Goal: Task Accomplishment & Management: Manage account settings

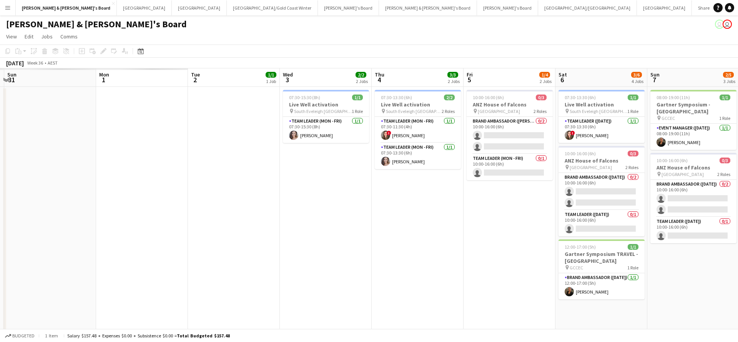
scroll to position [0, 228]
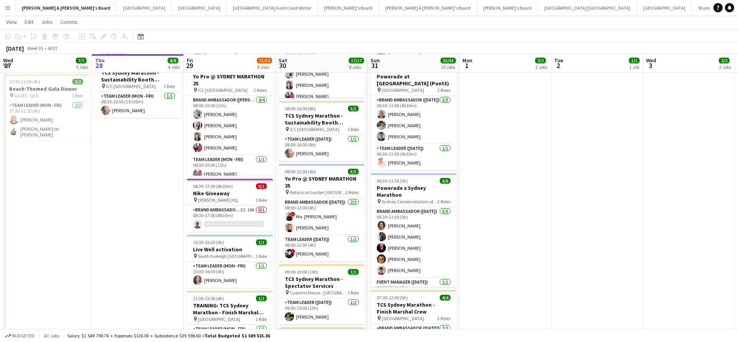
scroll to position [217, 0]
click at [238, 219] on app-card-role "Brand Ambassador (Mon - Fri) 2I 10A 0/1 08:30-17:00 (8h30m) single-neutral-acti…" at bounding box center [230, 218] width 86 height 26
click at [244, 219] on app-card-role "Brand Ambassador (Mon - Fri) 2I 10A 0/1 08:30-17:00 (8h30m) single-neutral-acti…" at bounding box center [230, 218] width 86 height 26
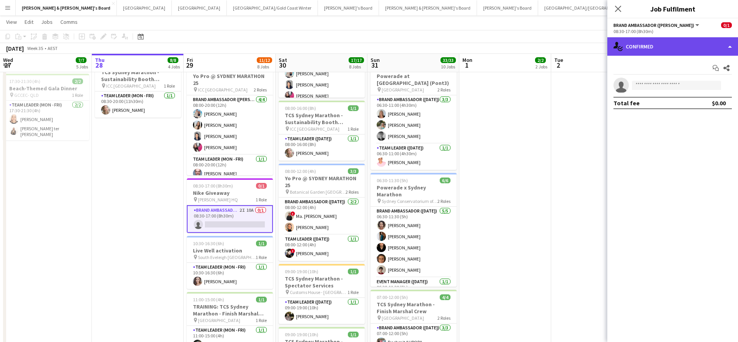
click at [674, 43] on div "single-neutral-actions-check-2 Confirmed" at bounding box center [673, 46] width 131 height 18
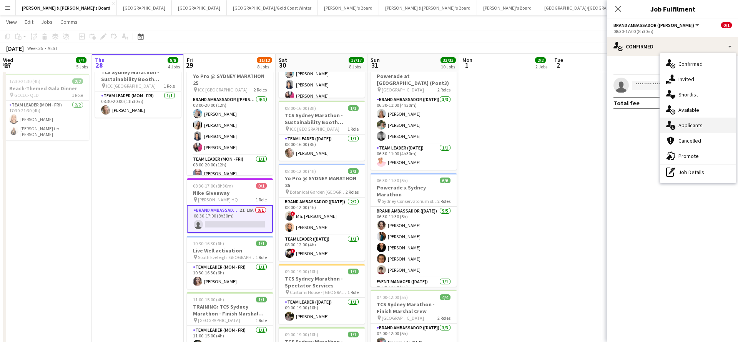
click at [693, 128] on div "single-neutral-actions-information Applicants" at bounding box center [698, 125] width 76 height 15
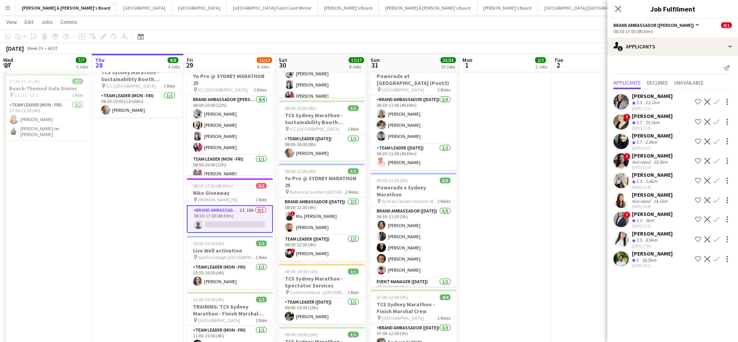
click at [716, 222] on app-icon "Confirm" at bounding box center [717, 220] width 6 height 6
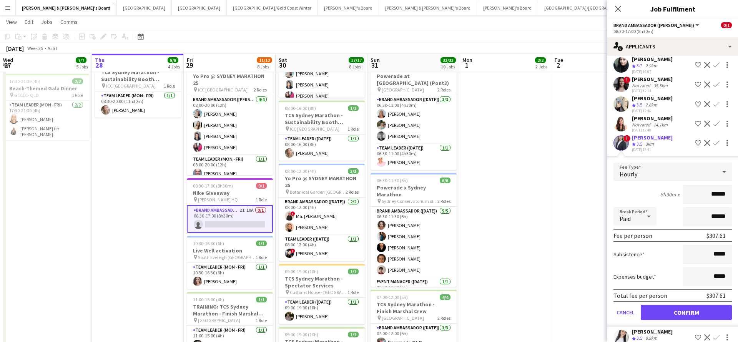
scroll to position [91, 0]
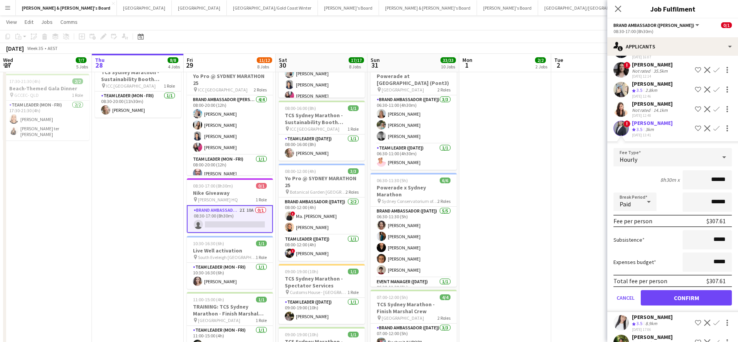
click at [659, 305] on button "Confirm" at bounding box center [686, 297] width 91 height 15
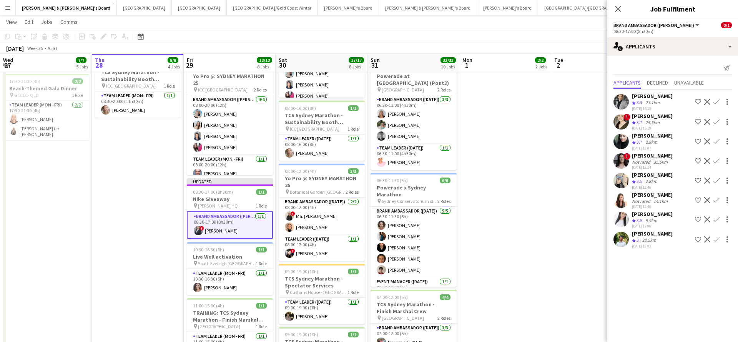
click at [542, 219] on app-date-cell "07:30-14:00 (6h30m) 1/1 Live Well activation pin South Eveleigh Sydney 1 Role T…" at bounding box center [506, 304] width 92 height 871
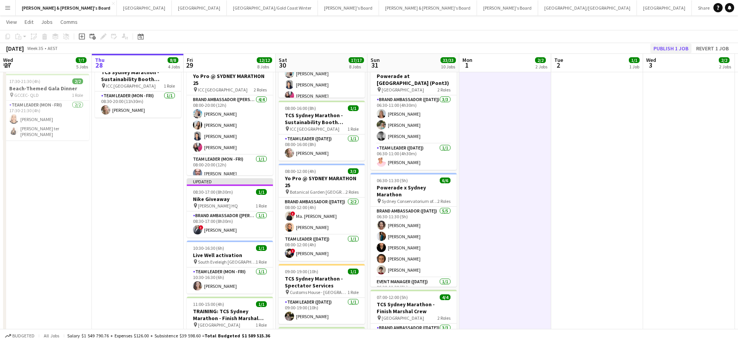
click at [673, 50] on button "Publish 1 job" at bounding box center [671, 48] width 41 height 10
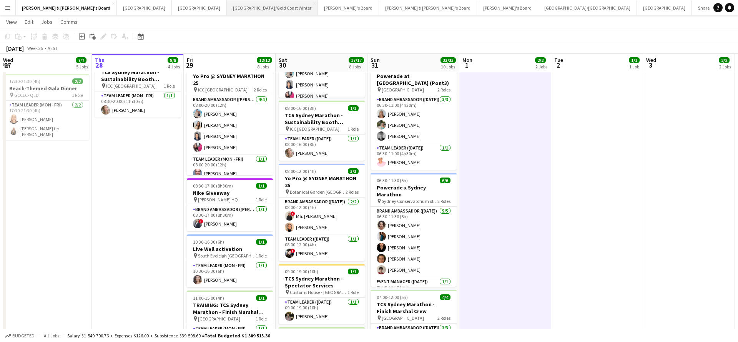
click at [227, 8] on button "[GEOGRAPHIC_DATA]/[GEOGRAPHIC_DATA] Winter Close" at bounding box center [272, 7] width 91 height 15
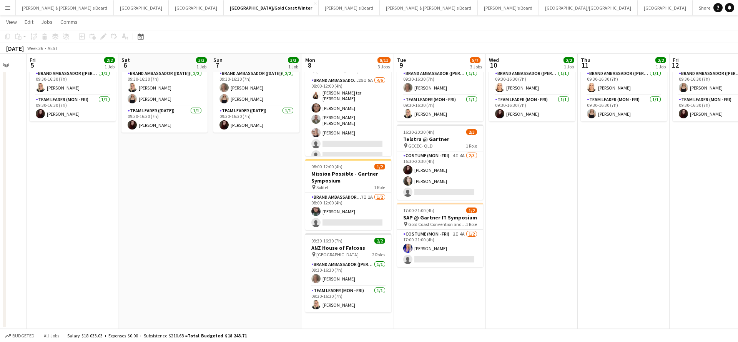
scroll to position [47, 0]
click at [339, 304] on app-card-role "Team Leader (Mon - Fri) [DATE] 09:30-16:30 (7h) [PERSON_NAME]" at bounding box center [348, 300] width 86 height 26
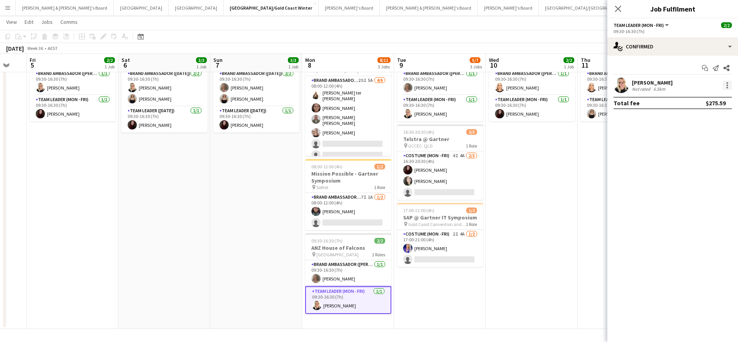
click at [728, 85] on div at bounding box center [727, 85] width 9 height 9
click at [694, 173] on span "Remove" at bounding box center [689, 173] width 23 height 7
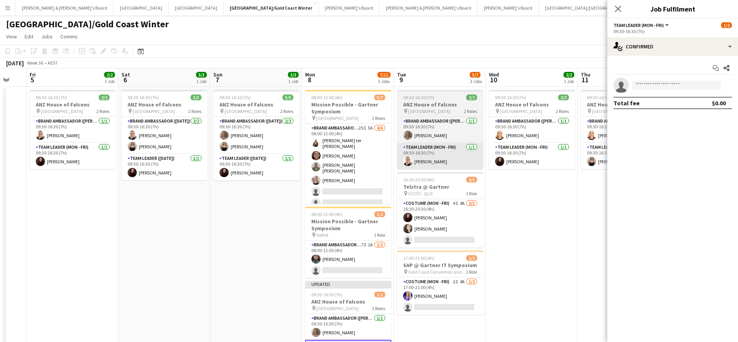
scroll to position [0, 0]
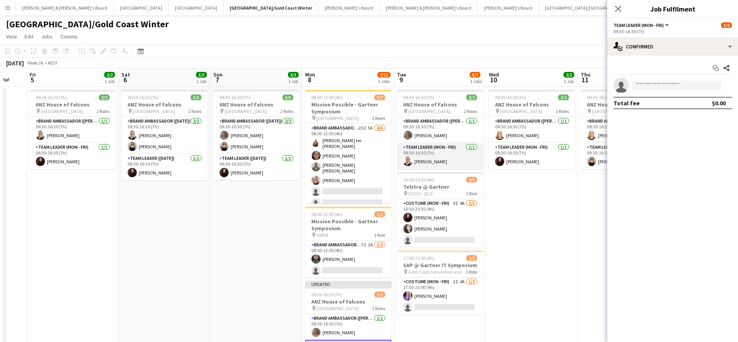
click at [433, 161] on app-card-role "Team Leader (Mon - Fri) [DATE] 09:30-16:30 (7h) [PERSON_NAME]" at bounding box center [440, 156] width 86 height 26
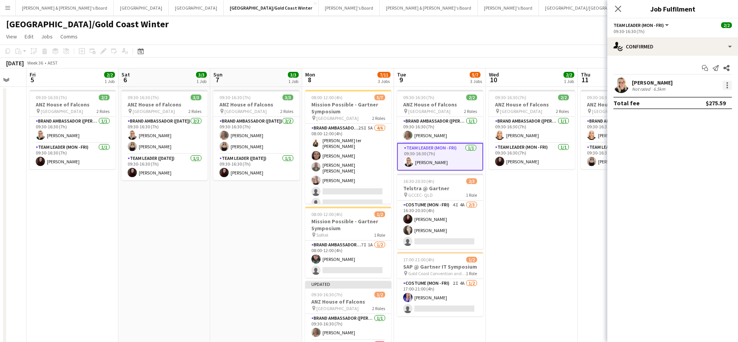
click at [731, 85] on div at bounding box center [727, 85] width 9 height 9
click at [691, 173] on span "Remove" at bounding box center [689, 173] width 23 height 7
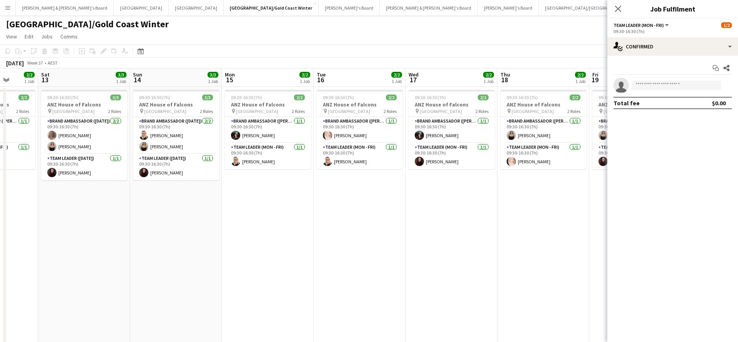
scroll to position [0, 239]
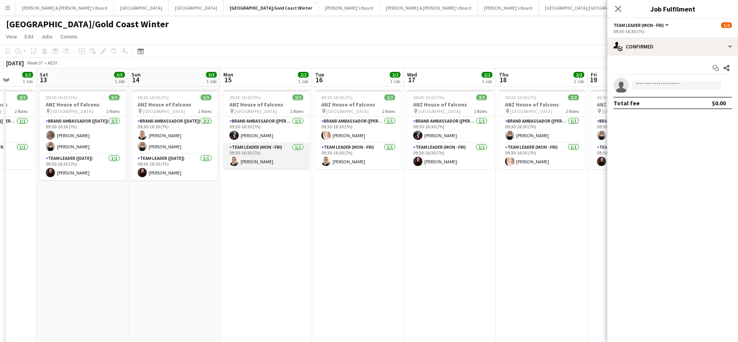
click at [267, 158] on app-card-role "Team Leader (Mon - Fri) [DATE] 09:30-16:30 (7h) [PERSON_NAME]" at bounding box center [266, 156] width 86 height 26
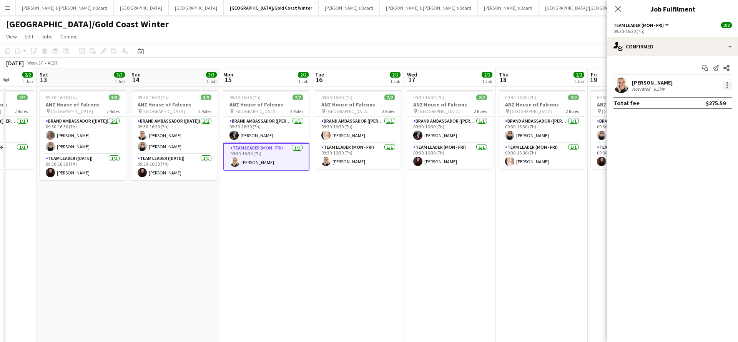
click at [727, 84] on div at bounding box center [727, 85] width 9 height 9
click at [687, 175] on span "Remove" at bounding box center [689, 173] width 23 height 7
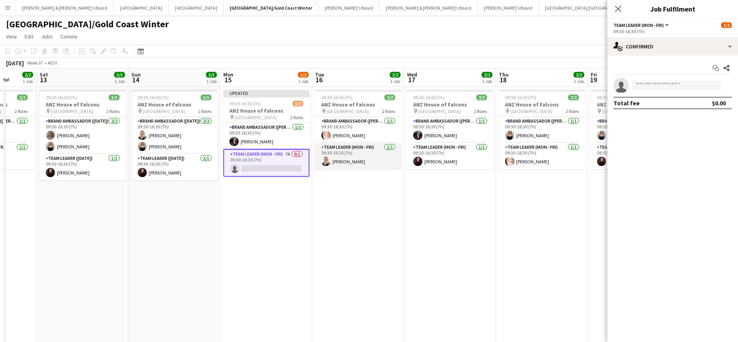
click at [357, 158] on app-card-role "Team Leader (Mon - Fri) [DATE] 09:30-16:30 (7h) [PERSON_NAME]" at bounding box center [358, 156] width 86 height 26
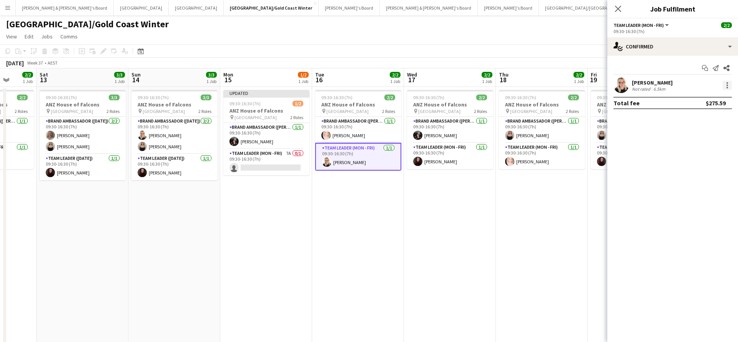
click at [728, 88] on div at bounding box center [728, 88] width 2 height 2
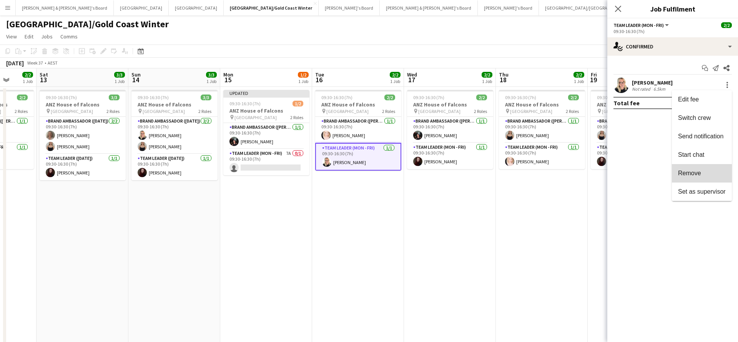
click at [685, 175] on span "Remove" at bounding box center [689, 173] width 23 height 7
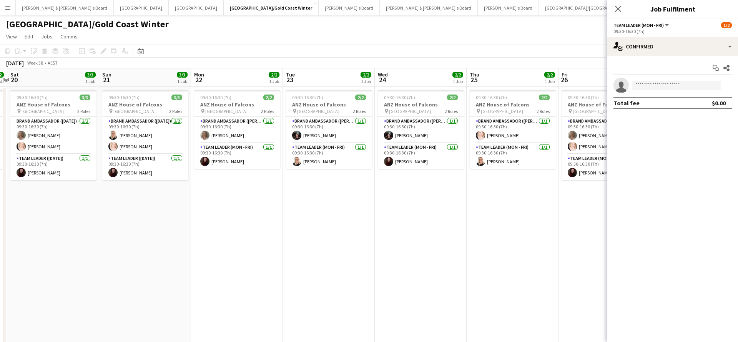
scroll to position [0, 348]
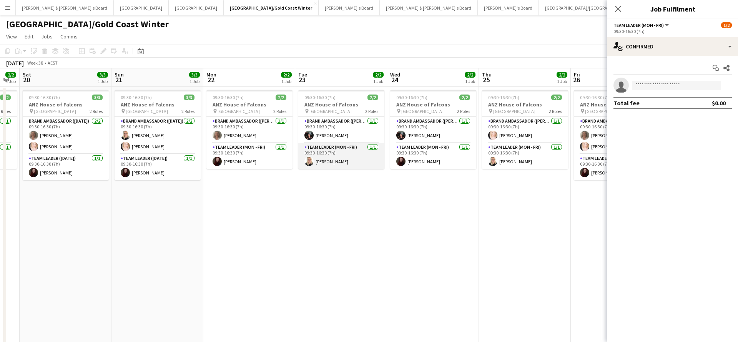
click at [324, 155] on app-card-role "Team Leader (Mon - Fri) [DATE] 09:30-16:30 (7h) [PERSON_NAME]" at bounding box center [341, 156] width 86 height 26
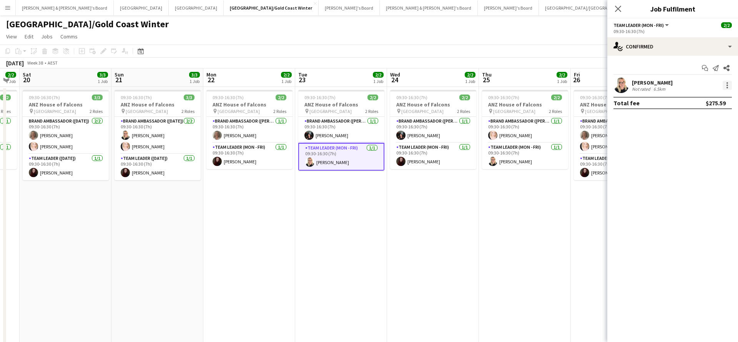
click at [726, 85] on div at bounding box center [727, 85] width 9 height 9
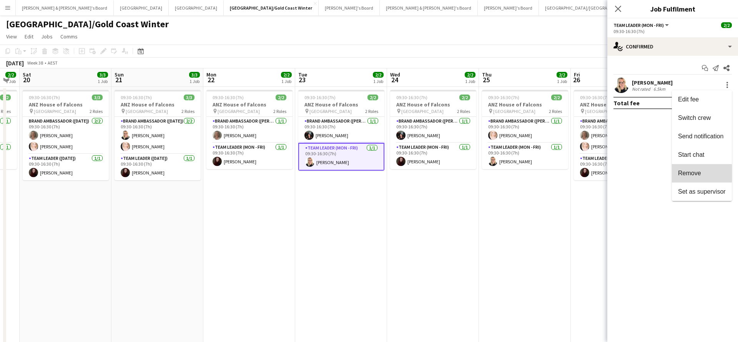
click at [690, 173] on span "Remove" at bounding box center [689, 173] width 23 height 7
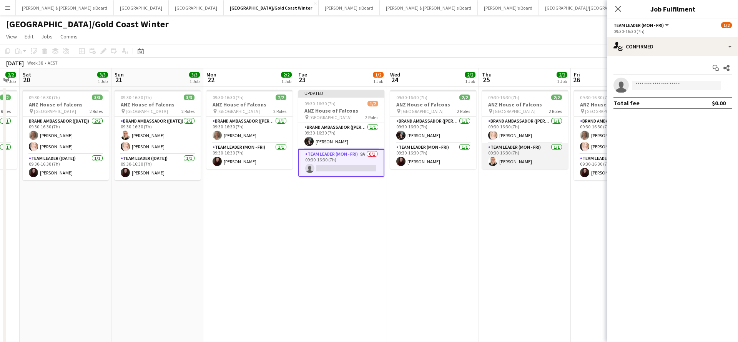
click at [522, 153] on app-card-role "Team Leader (Mon - Fri) [DATE] 09:30-16:30 (7h) [PERSON_NAME]" at bounding box center [525, 156] width 86 height 26
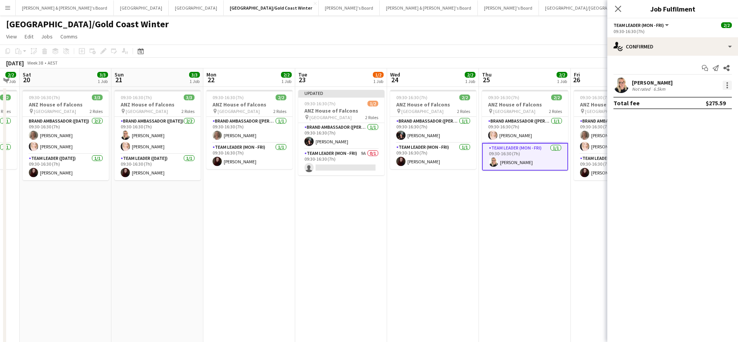
click at [726, 85] on div at bounding box center [727, 85] width 9 height 9
click at [690, 173] on span "Remove" at bounding box center [689, 173] width 23 height 7
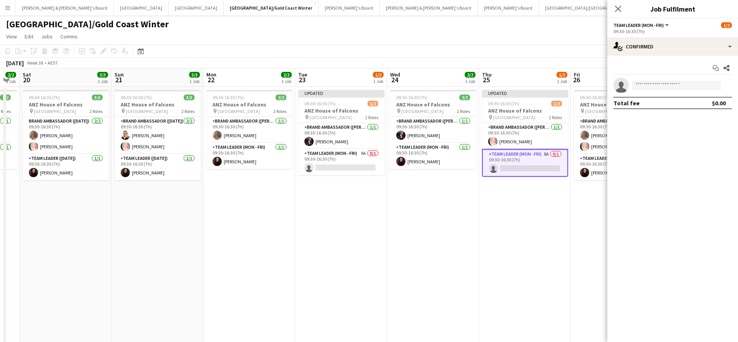
click at [420, 262] on app-date-cell "09:30-16:30 (7h) 2/2 ANZ House of Falcons pin Brisbane 2 Roles Brand Ambassador…" at bounding box center [433, 232] width 92 height 290
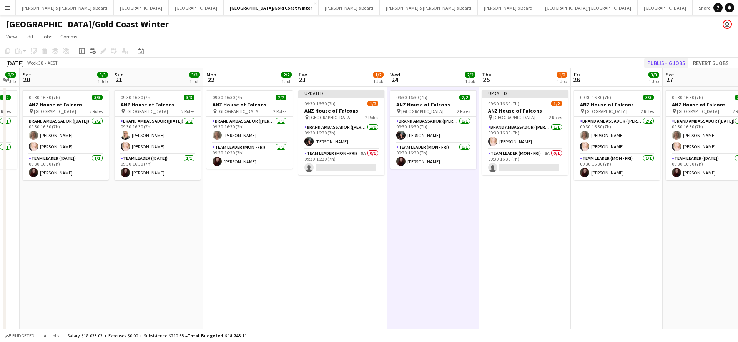
click at [668, 63] on button "Publish 6 jobs" at bounding box center [667, 63] width 44 height 10
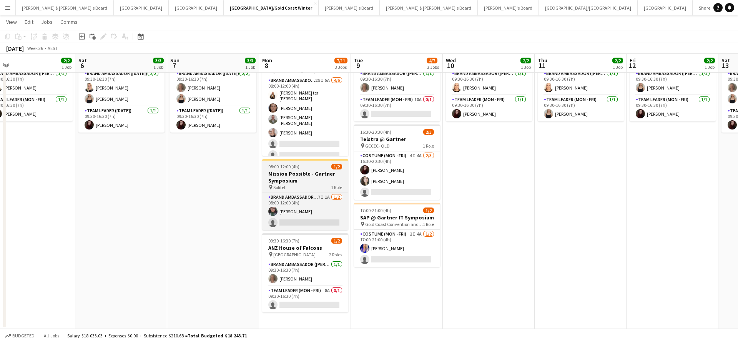
scroll to position [47, 0]
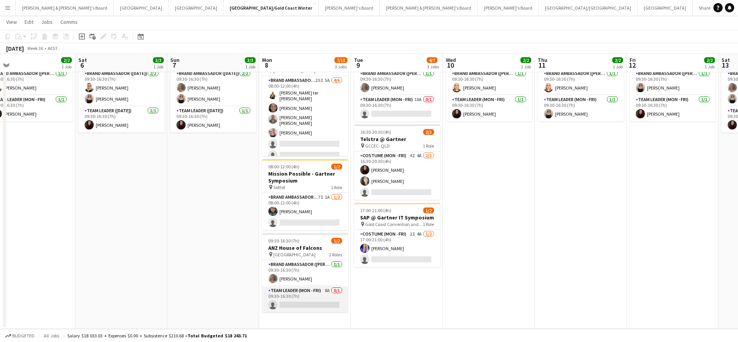
click at [318, 299] on app-card-role "Team Leader (Mon - Fri) 8A 0/1 09:30-16:30 (7h) single-neutral-actions" at bounding box center [305, 300] width 86 height 26
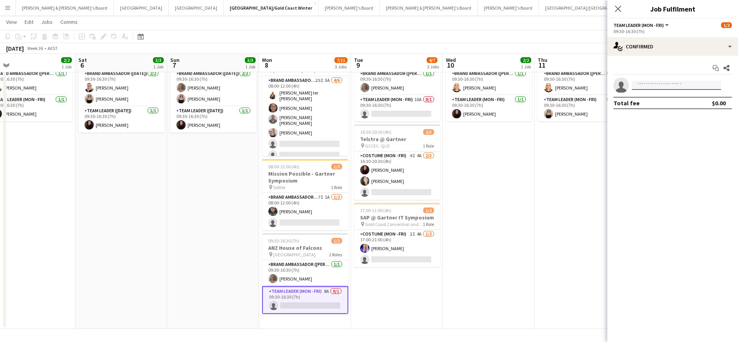
click at [658, 86] on input at bounding box center [676, 85] width 89 height 9
type input "******"
click at [672, 99] on span "[PERSON_NAME] Active" at bounding box center [676, 96] width 77 height 7
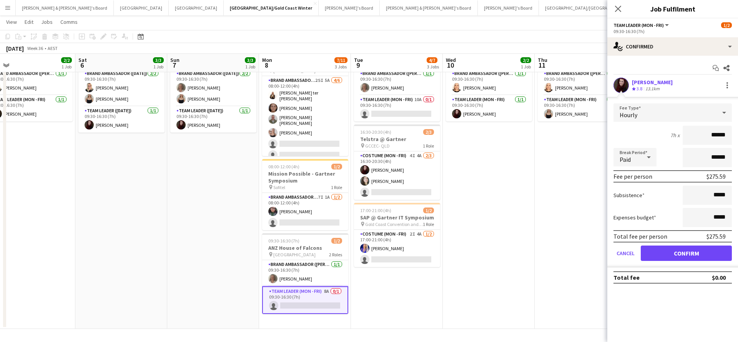
click at [660, 255] on button "Confirm" at bounding box center [686, 253] width 91 height 15
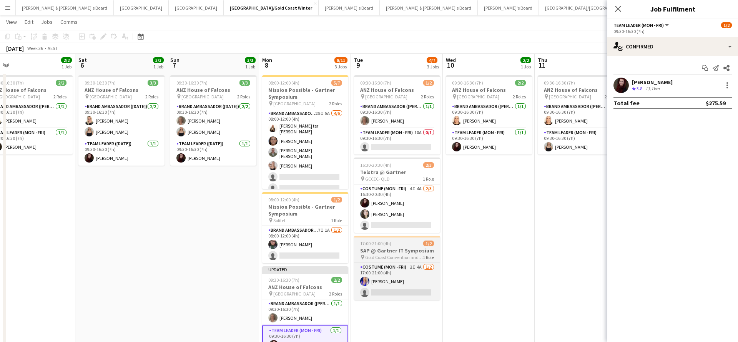
scroll to position [14, 0]
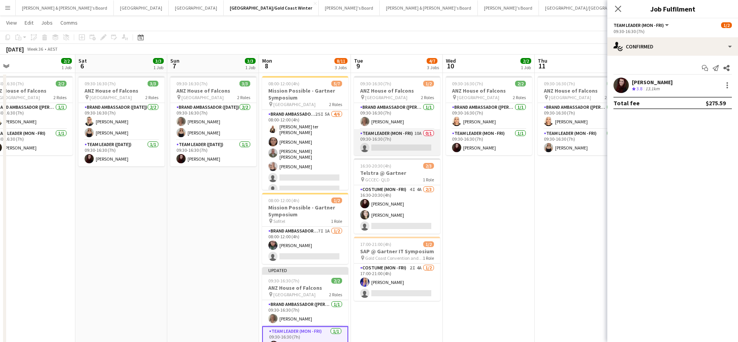
click at [407, 139] on app-card-role "Team Leader (Mon - Fri) 10A 0/1 09:30-16:30 (7h) single-neutral-actions" at bounding box center [397, 142] width 86 height 26
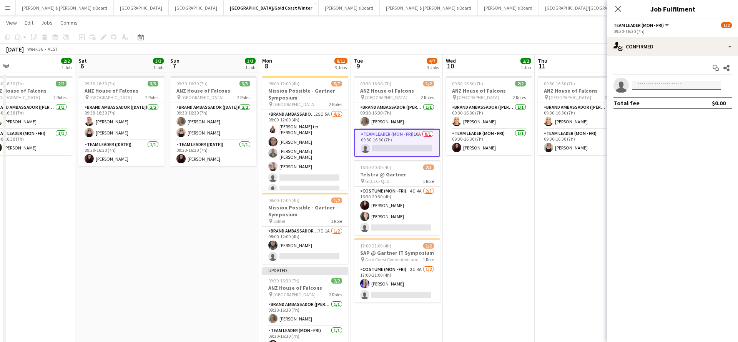
click at [657, 88] on input at bounding box center [676, 85] width 89 height 9
type input "******"
click at [666, 106] on span "[PHONE_NUMBER]" at bounding box center [676, 109] width 77 height 6
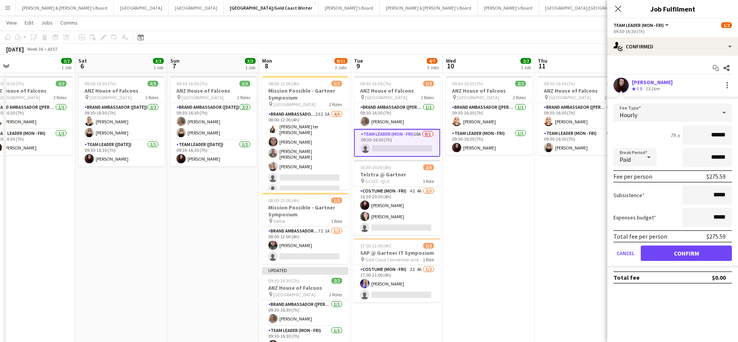
click at [666, 251] on button "Confirm" at bounding box center [686, 253] width 91 height 15
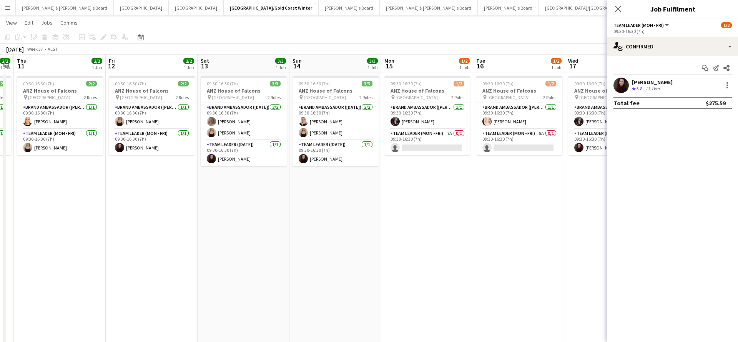
scroll to position [0, 354]
click at [443, 148] on app-card-role "Team Leader (Mon - Fri) 7A 0/1 09:30-16:30 (7h) single-neutral-actions" at bounding box center [427, 142] width 86 height 26
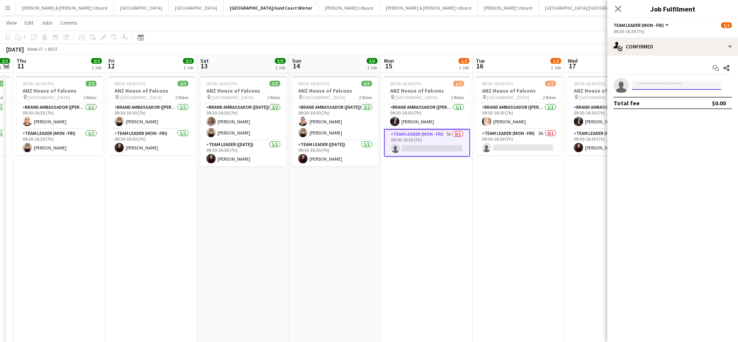
click at [676, 84] on input at bounding box center [676, 85] width 89 height 9
type input "******"
click at [668, 103] on span "[EMAIL_ADDRESS][DOMAIN_NAME]" at bounding box center [676, 103] width 77 height 6
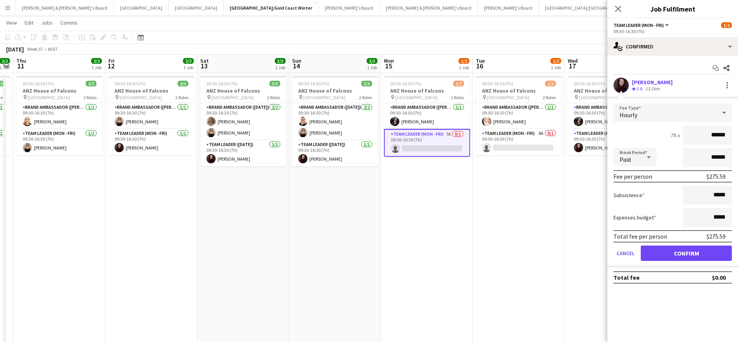
click at [655, 259] on button "Confirm" at bounding box center [686, 253] width 91 height 15
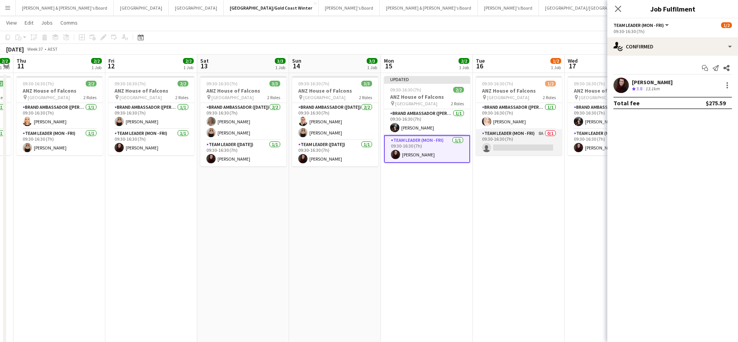
click at [528, 144] on app-card-role "Team Leader (Mon - Fri) 8A 0/1 09:30-16:30 (7h) single-neutral-actions" at bounding box center [519, 142] width 86 height 26
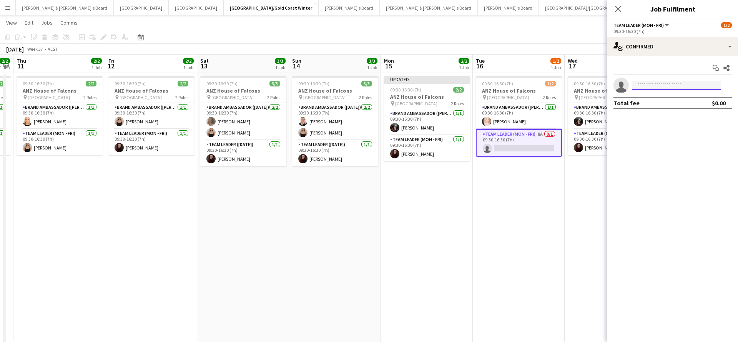
click at [665, 83] on input at bounding box center [676, 85] width 89 height 9
type input "******"
click at [670, 103] on span "[EMAIL_ADDRESS][DOMAIN_NAME]" at bounding box center [676, 103] width 77 height 6
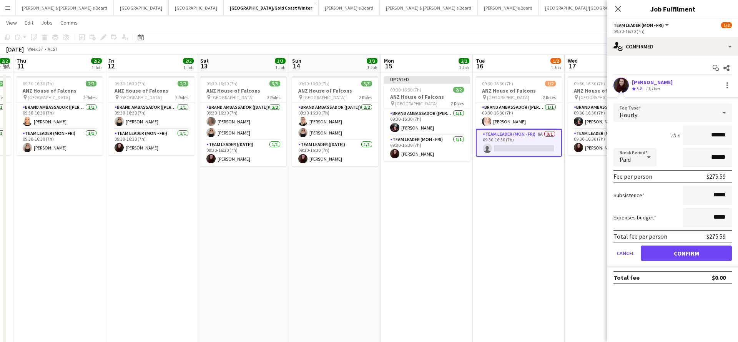
click at [653, 258] on button "Confirm" at bounding box center [686, 253] width 91 height 15
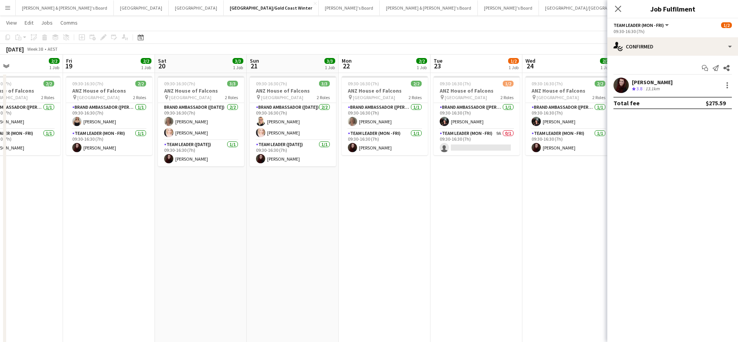
scroll to position [0, 305]
click at [619, 9] on icon at bounding box center [618, 8] width 7 height 7
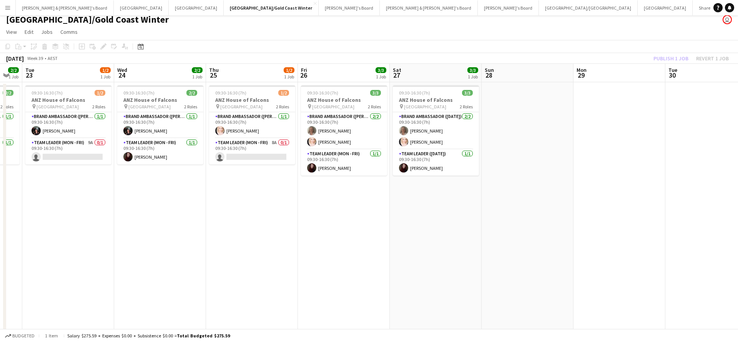
scroll to position [0, 255]
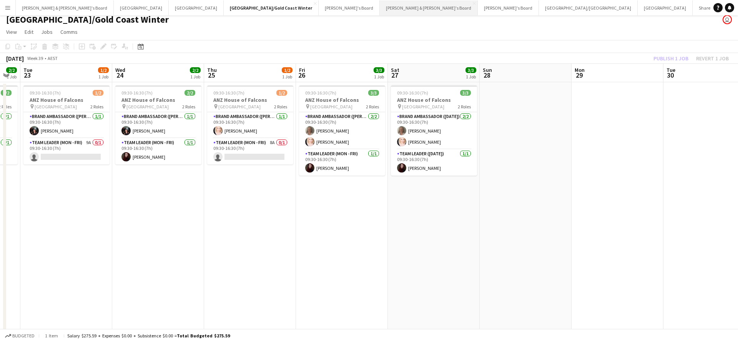
click at [380, 9] on button "[PERSON_NAME] & [PERSON_NAME]'s Board Close" at bounding box center [429, 7] width 98 height 15
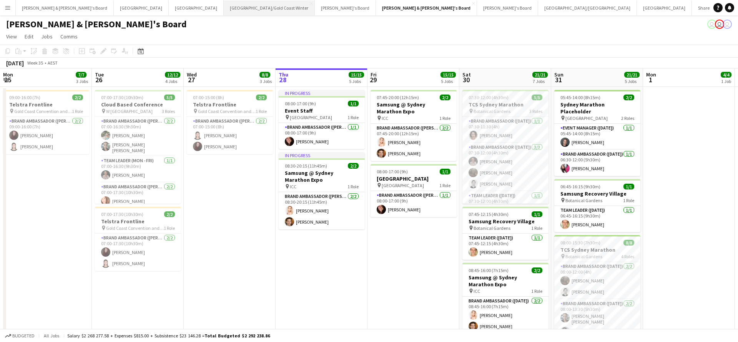
click at [224, 11] on button "[GEOGRAPHIC_DATA]/[GEOGRAPHIC_DATA] Winter Close" at bounding box center [269, 7] width 91 height 15
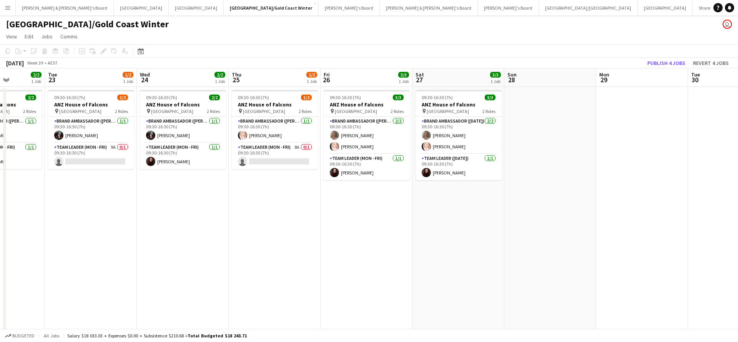
scroll to position [0, 345]
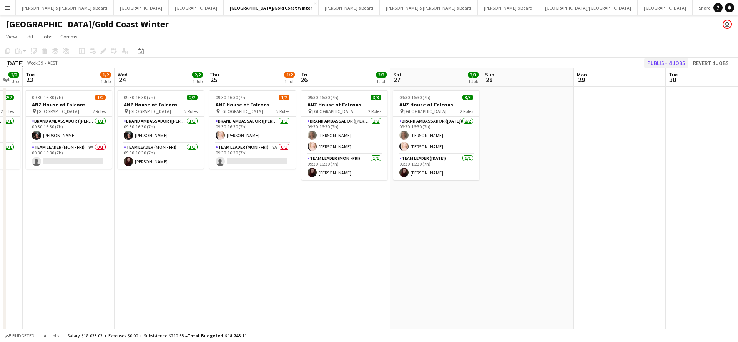
click at [663, 63] on button "Publish 4 jobs" at bounding box center [667, 63] width 44 height 10
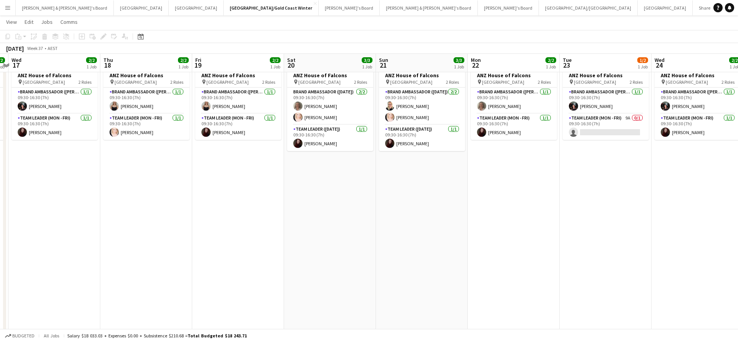
scroll to position [0, 270]
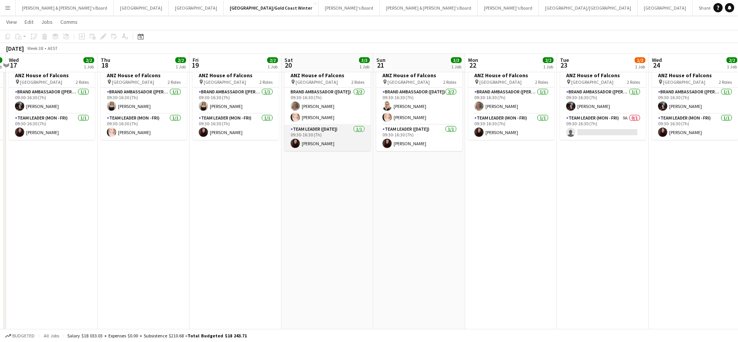
click at [328, 140] on app-card-role "Team Leader ([DATE]) [DATE] 09:30-16:30 (7h) [PERSON_NAME]" at bounding box center [328, 138] width 86 height 26
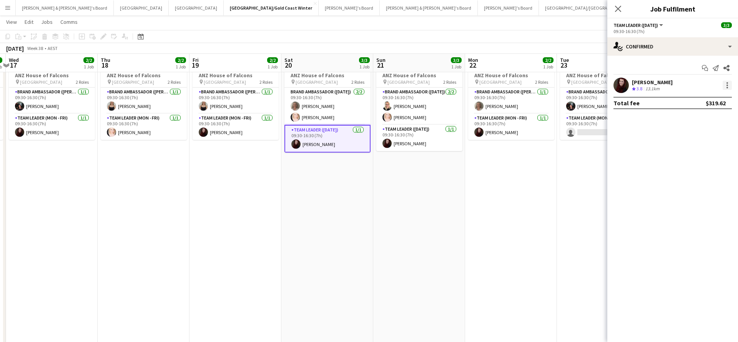
click at [728, 84] on div at bounding box center [727, 85] width 9 height 9
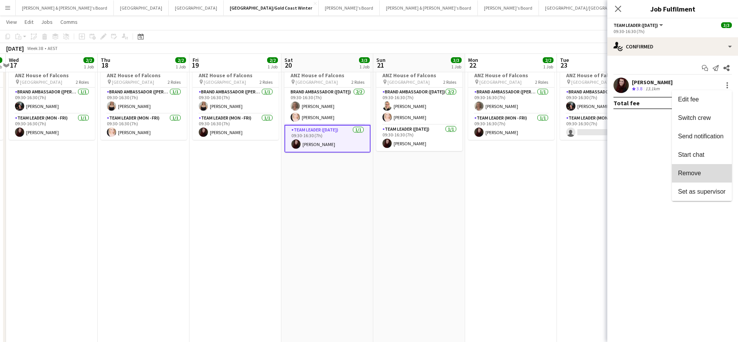
click at [688, 169] on button "Remove" at bounding box center [702, 173] width 60 height 18
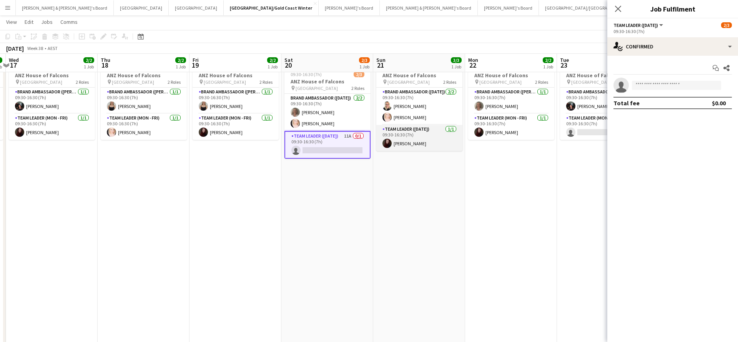
click at [417, 138] on app-card-role "Team Leader ([DATE]) [DATE] 09:30-16:30 (7h) [PERSON_NAME]" at bounding box center [419, 138] width 86 height 26
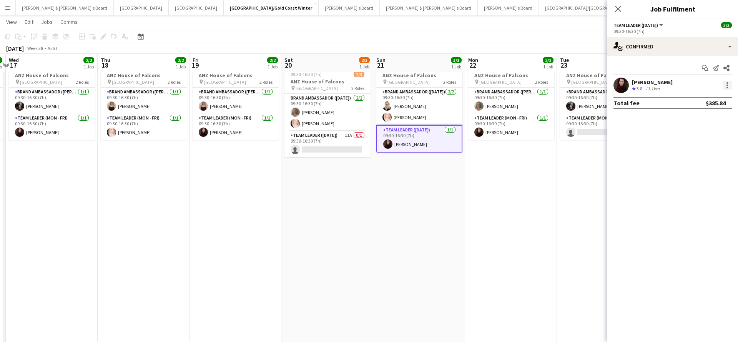
click at [724, 85] on div at bounding box center [727, 85] width 9 height 9
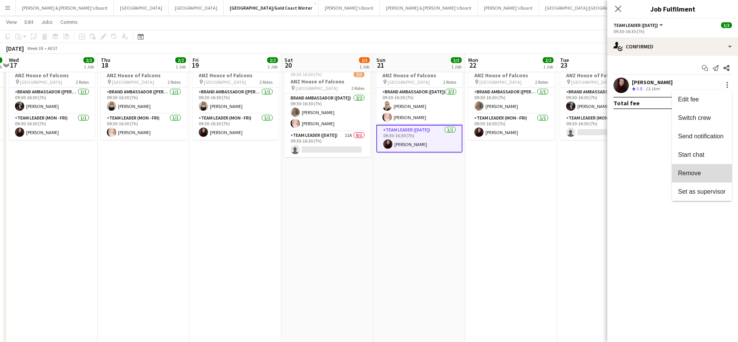
click at [690, 171] on span "Remove" at bounding box center [689, 173] width 23 height 7
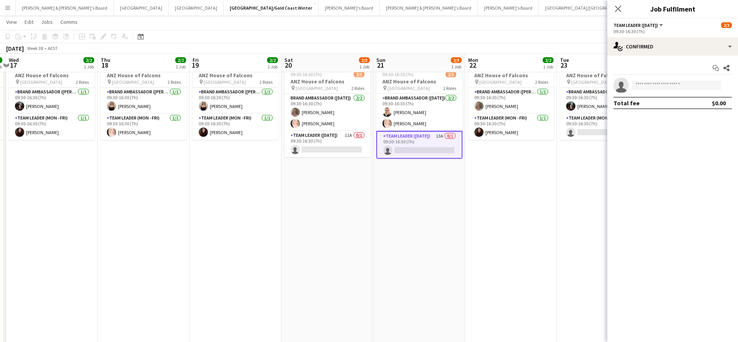
click at [553, 188] on app-date-cell "09:30-16:30 (7h) 2/2 ANZ House of Falcons pin Brisbane 2 Roles Brand Ambassador…" at bounding box center [511, 206] width 92 height 296
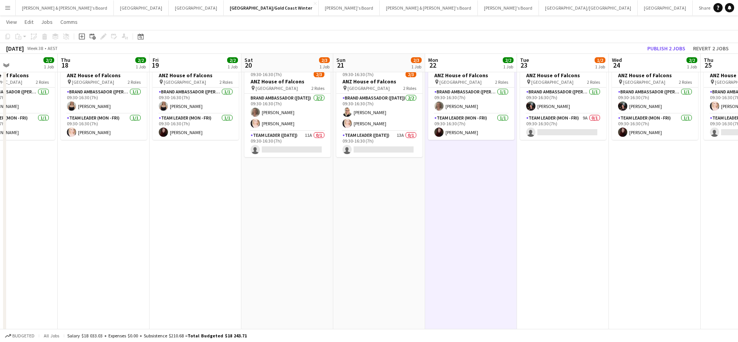
scroll to position [0, 324]
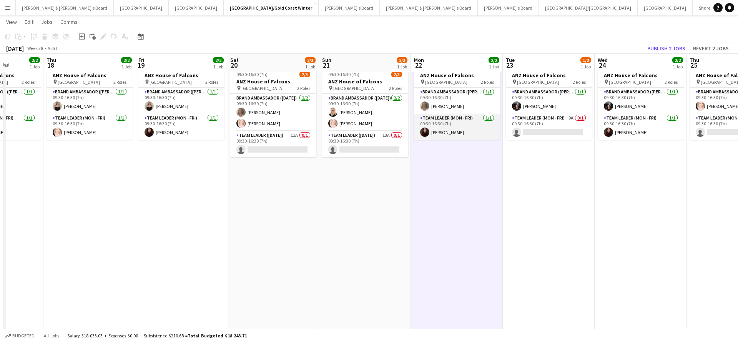
click at [453, 134] on app-card-role "Team Leader (Mon - Fri) [DATE] 09:30-16:30 (7h) [PERSON_NAME]" at bounding box center [457, 127] width 86 height 26
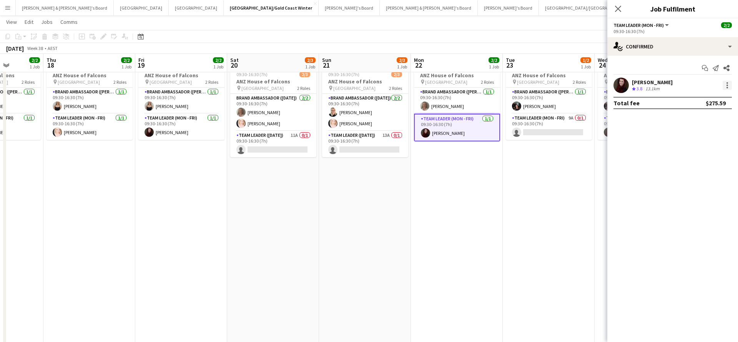
click at [725, 88] on div at bounding box center [727, 85] width 9 height 9
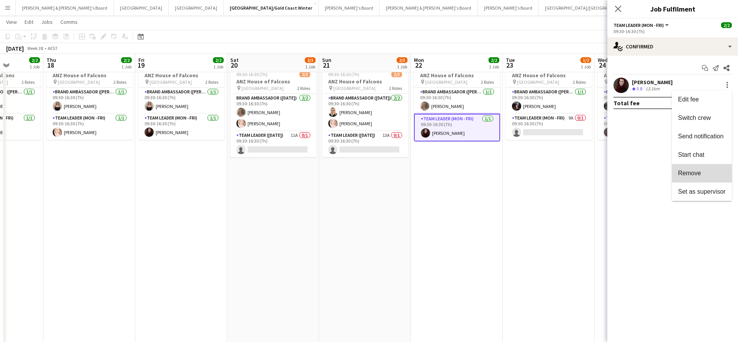
click at [689, 177] on button "Remove" at bounding box center [702, 173] width 60 height 18
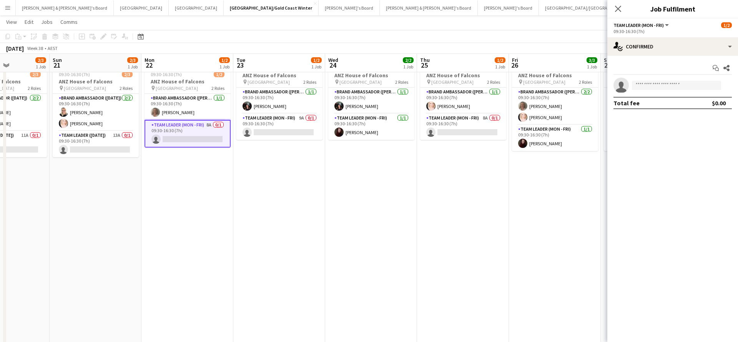
scroll to position [0, 230]
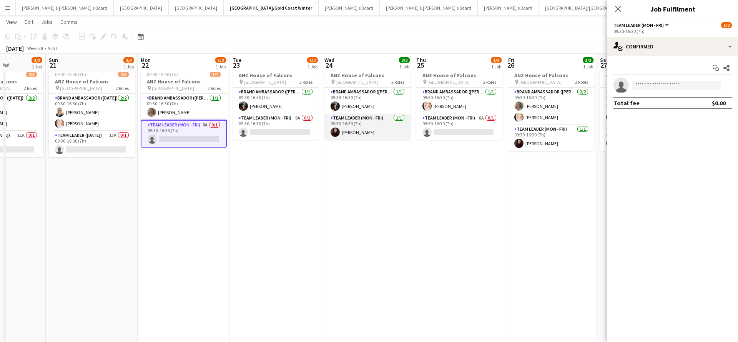
click at [373, 130] on app-card-role "Team Leader (Mon - Fri) [DATE] 09:30-16:30 (7h) [PERSON_NAME]" at bounding box center [368, 127] width 86 height 26
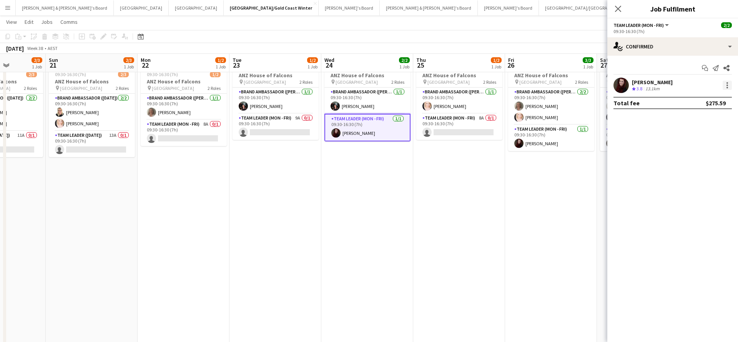
click at [726, 89] on div at bounding box center [727, 85] width 9 height 9
click at [687, 175] on span "Remove" at bounding box center [689, 173] width 23 height 7
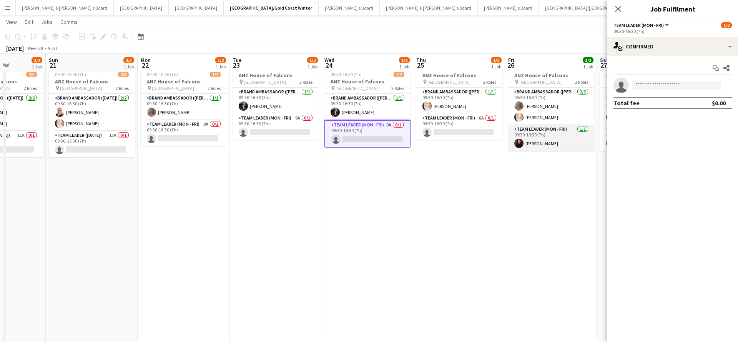
click at [559, 135] on app-card-role "Team Leader (Mon - Fri) [DATE] 09:30-16:30 (7h) [PERSON_NAME]" at bounding box center [551, 138] width 86 height 26
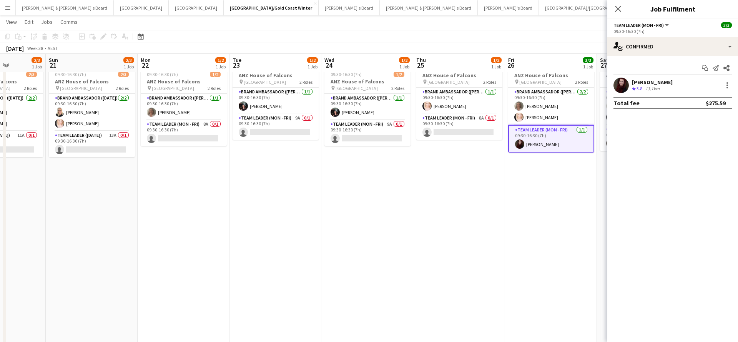
click at [726, 90] on div "[PERSON_NAME] Crew rating 3.8 13.1km" at bounding box center [673, 85] width 131 height 15
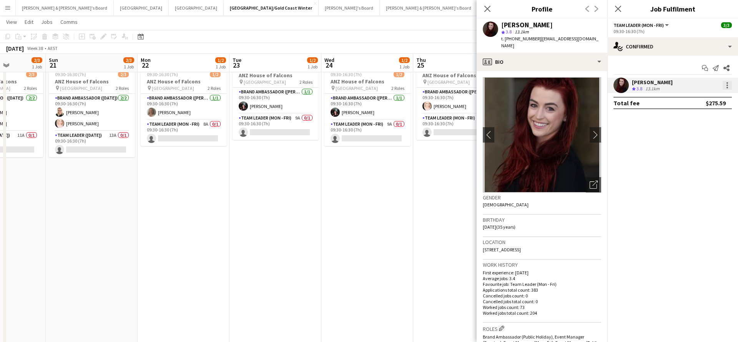
click at [727, 87] on div at bounding box center [728, 88] width 2 height 2
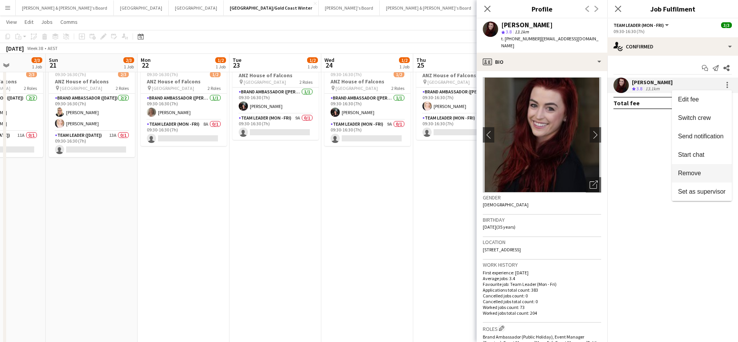
click at [697, 172] on span "Remove" at bounding box center [689, 173] width 23 height 7
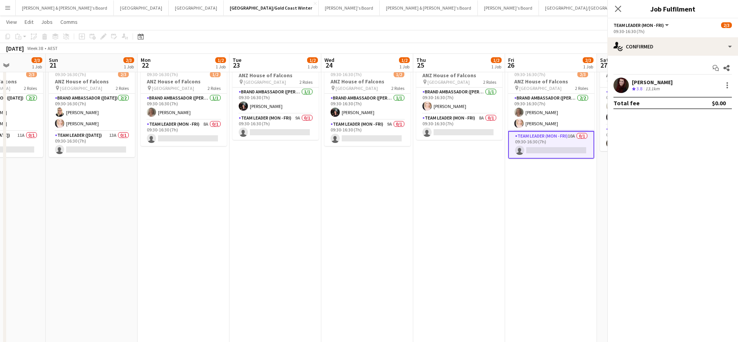
click at [367, 216] on app-date-cell "Updated 09:30-16:30 (7h) 1/2 ANZ House of Falcons pin Brisbane 2 Roles Brand Am…" at bounding box center [368, 206] width 92 height 296
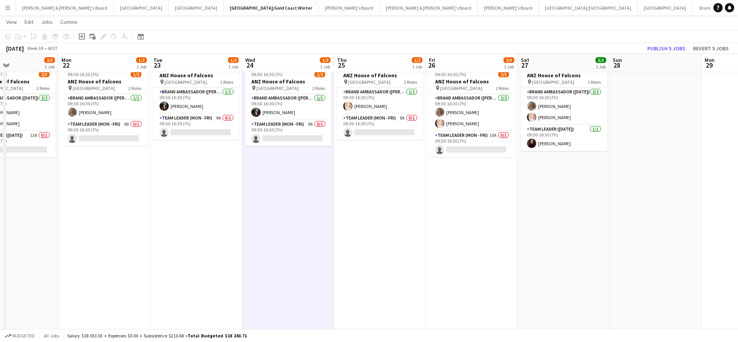
scroll to position [0, 310]
click at [562, 136] on app-card-role "Team Leader ([DATE]) [DATE] 09:30-16:30 (7h) [PERSON_NAME]" at bounding box center [564, 138] width 86 height 26
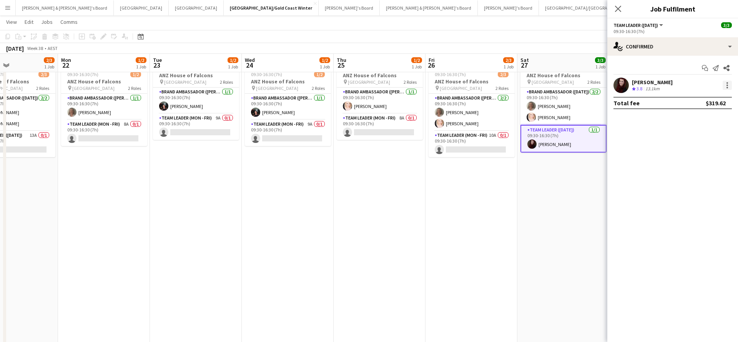
click at [727, 87] on div at bounding box center [728, 88] width 2 height 2
click at [685, 175] on span "Remove" at bounding box center [689, 173] width 23 height 7
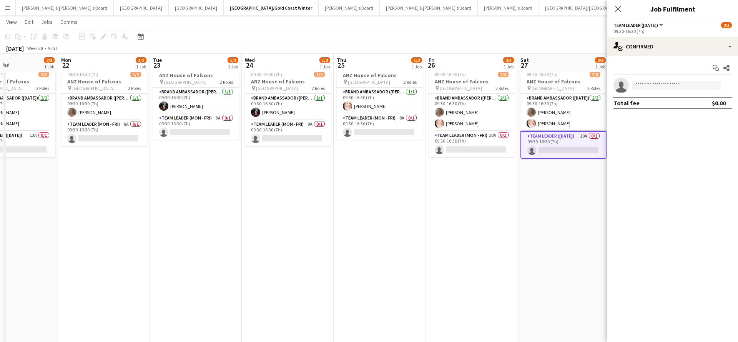
click at [453, 243] on app-date-cell "Updated 09:30-16:30 (7h) 2/3 ANZ House of Falcons pin Brisbane 2 Roles Brand Am…" at bounding box center [472, 206] width 92 height 296
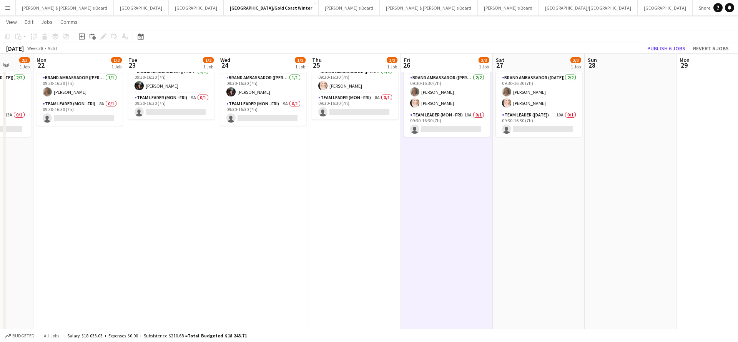
scroll to position [0, 245]
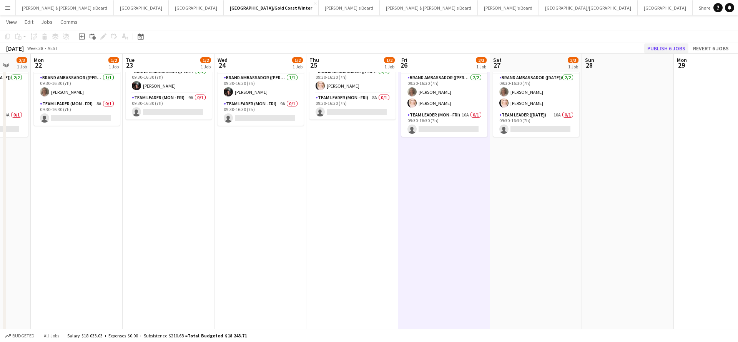
click at [663, 49] on button "Publish 6 jobs" at bounding box center [667, 48] width 44 height 10
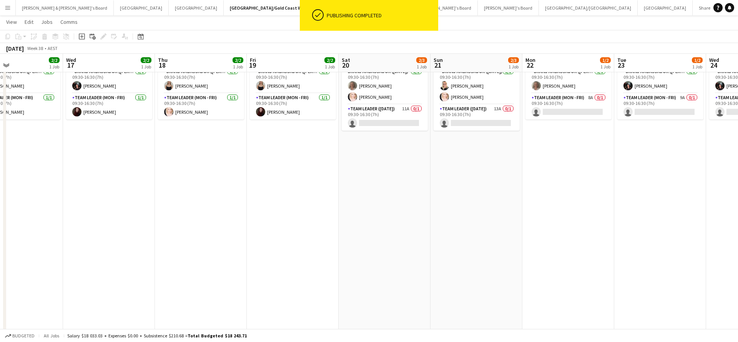
scroll to position [0, 211]
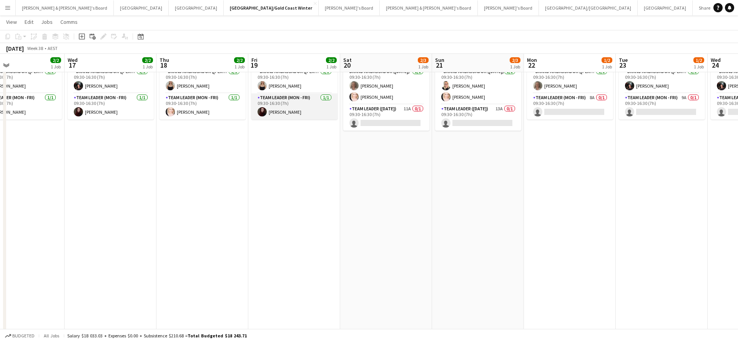
click at [293, 107] on app-card-role "Team Leader (Mon - Fri) [DATE] 09:30-16:30 (7h) [PERSON_NAME]" at bounding box center [295, 106] width 86 height 26
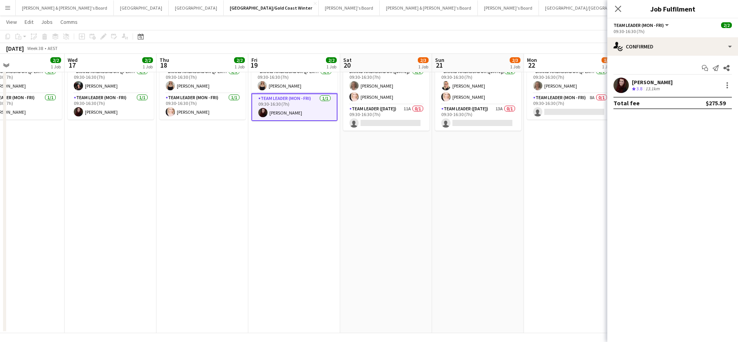
click at [562, 194] on app-date-cell "09:30-16:30 (7h) 1/2 ANZ House of Falcons pin Brisbane 2 Roles Brand Ambassador…" at bounding box center [570, 185] width 92 height 296
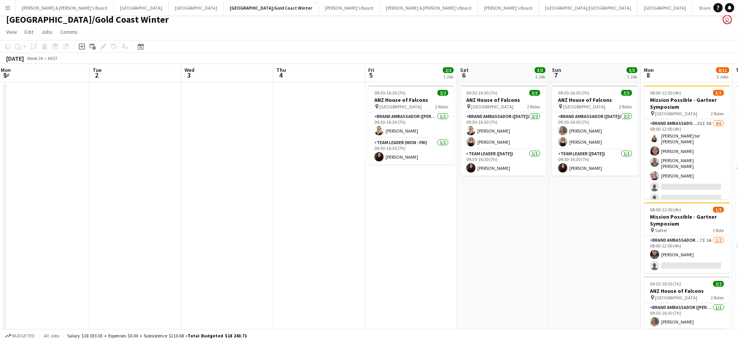
scroll to position [0, 186]
click at [43, 7] on button "[PERSON_NAME] & [PERSON_NAME]'s Board Close" at bounding box center [65, 7] width 98 height 15
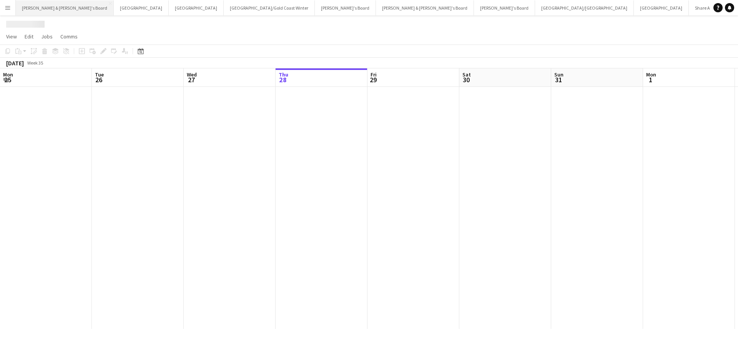
click at [43, 7] on button "[PERSON_NAME] & [PERSON_NAME]'s Board Close" at bounding box center [65, 7] width 98 height 15
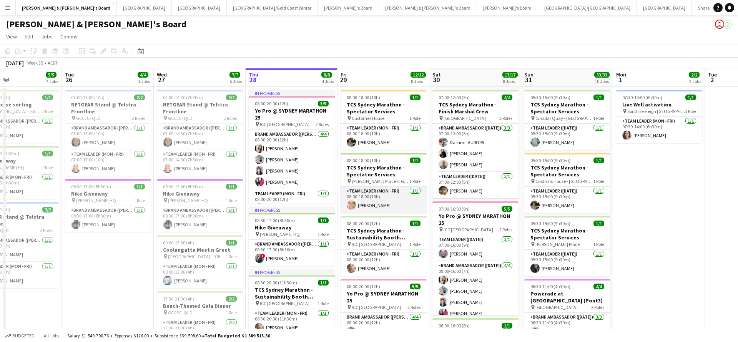
scroll to position [0, 214]
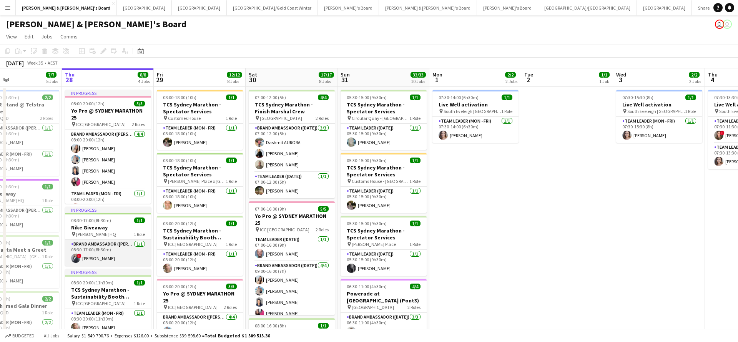
click at [124, 253] on app-card-role "Brand Ambassador (Mon - Fri) [DATE] 08:30-17:00 (8h30m) ! [PERSON_NAME]" at bounding box center [108, 253] width 86 height 26
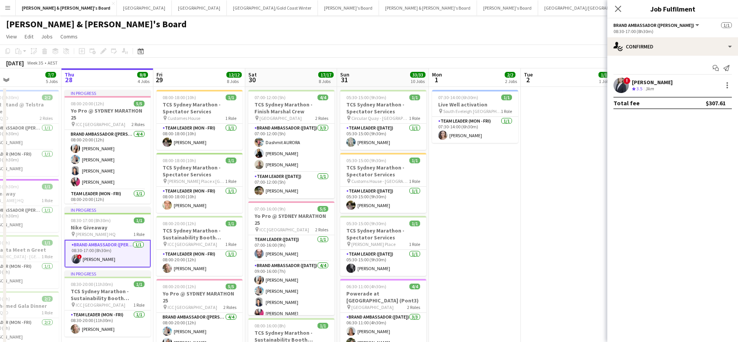
click at [669, 82] on div "[PERSON_NAME]" at bounding box center [652, 82] width 41 height 7
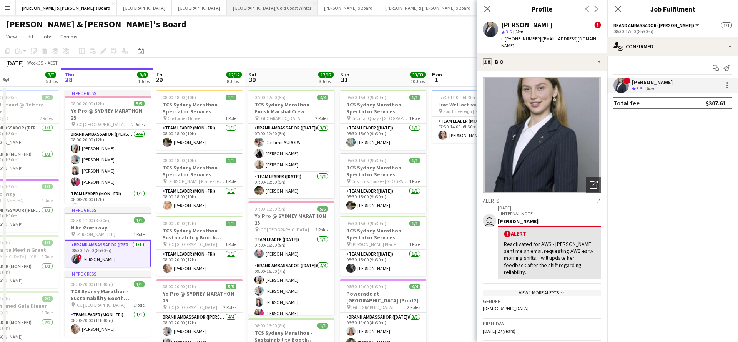
click at [227, 12] on button "[GEOGRAPHIC_DATA]/[GEOGRAPHIC_DATA] Winter Close" at bounding box center [272, 7] width 91 height 15
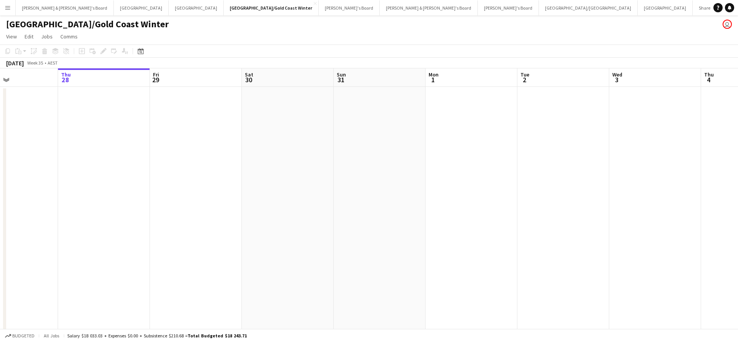
scroll to position [0, 217]
click at [43, 11] on button "[PERSON_NAME] & [PERSON_NAME]'s Board Close" at bounding box center [65, 7] width 98 height 15
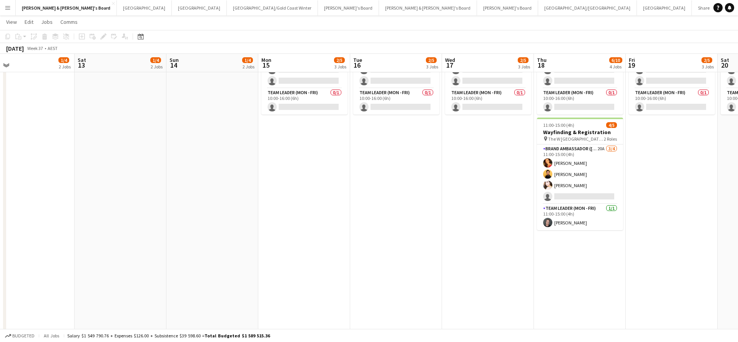
scroll to position [0, 213]
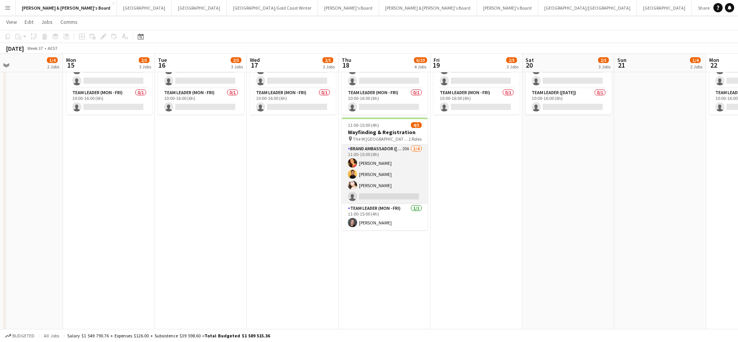
click at [403, 178] on app-card-role "Brand Ambassador (Mon - Fri) 20A [DATE] 11:00-15:00 (4h) [PERSON_NAME] [PERSON_…" at bounding box center [385, 175] width 86 height 60
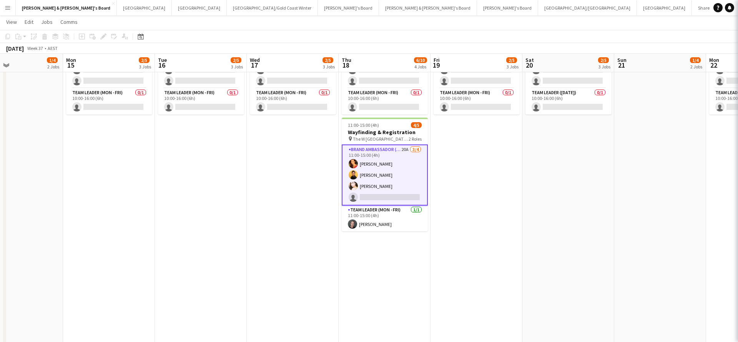
click at [403, 178] on app-card-role "Brand Ambassador (Mon - Fri) 20A [DATE] 11:00-15:00 (4h) [PERSON_NAME] [PERSON_…" at bounding box center [385, 175] width 86 height 61
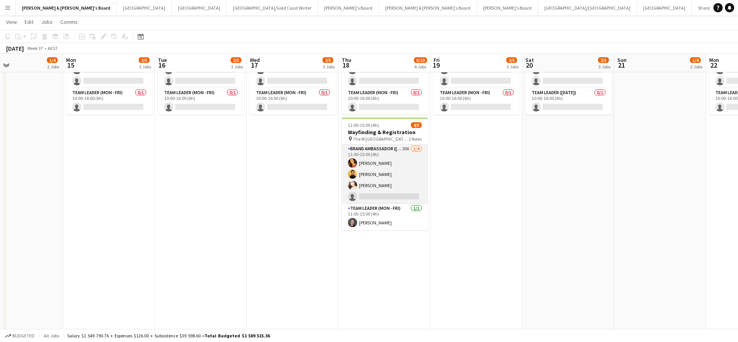
click at [413, 162] on app-card-role "Brand Ambassador (Mon - Fri) 20A [DATE] 11:00-15:00 (4h) [PERSON_NAME] [PERSON_…" at bounding box center [385, 175] width 86 height 60
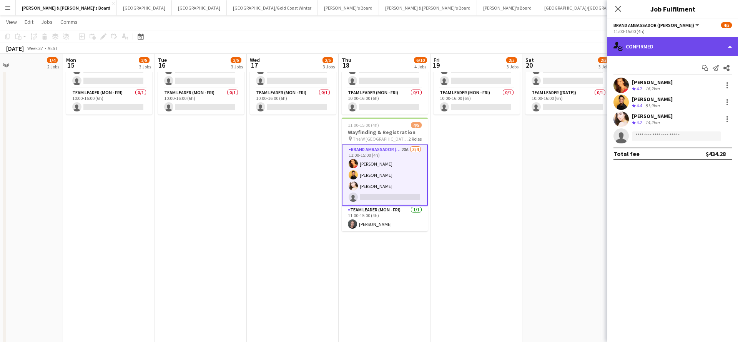
click at [672, 48] on div "single-neutral-actions-check-2 Confirmed" at bounding box center [673, 46] width 131 height 18
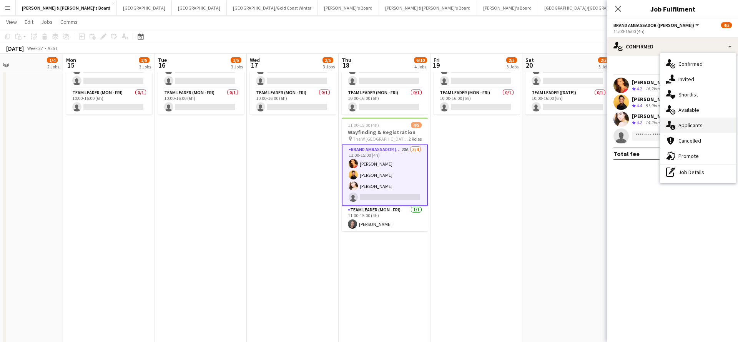
click at [695, 125] on div "single-neutral-actions-information Applicants" at bounding box center [698, 125] width 76 height 15
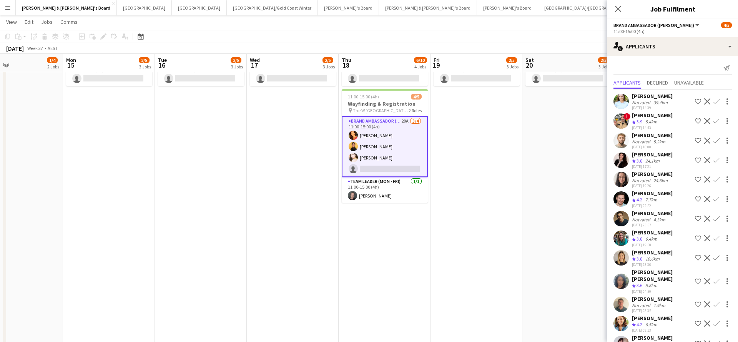
scroll to position [0, 0]
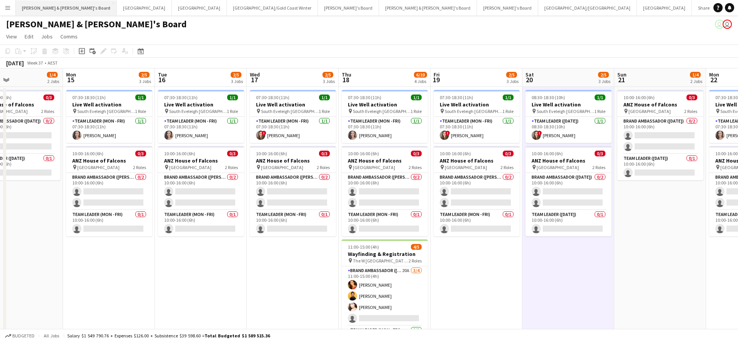
click at [52, 8] on button "[PERSON_NAME] & [PERSON_NAME]'s Board Close" at bounding box center [66, 7] width 101 height 15
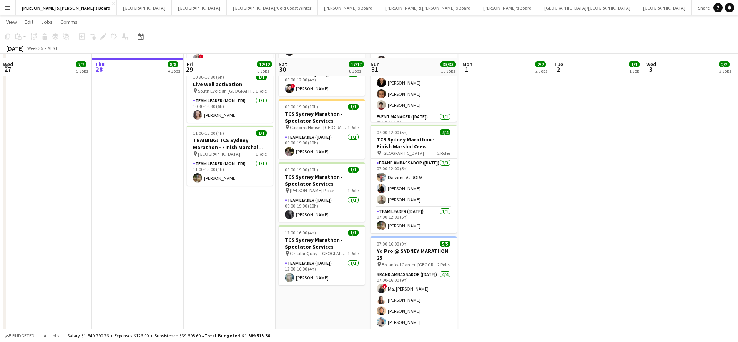
scroll to position [393, 0]
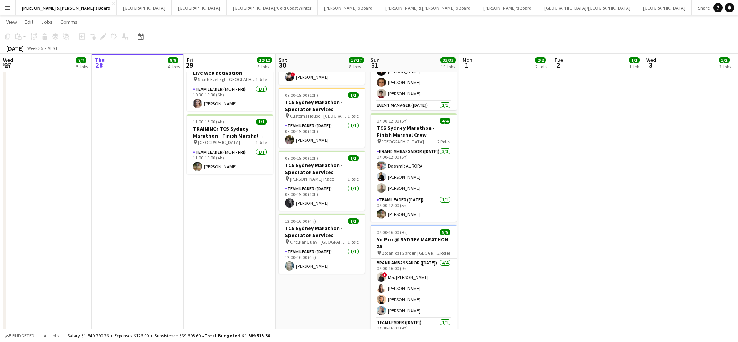
click at [259, 227] on app-date-cell "08:00-18:00 (10h) 1/1 TCS Sydney Marathon - Spectator Services pin Customes Hou…" at bounding box center [230, 128] width 92 height 871
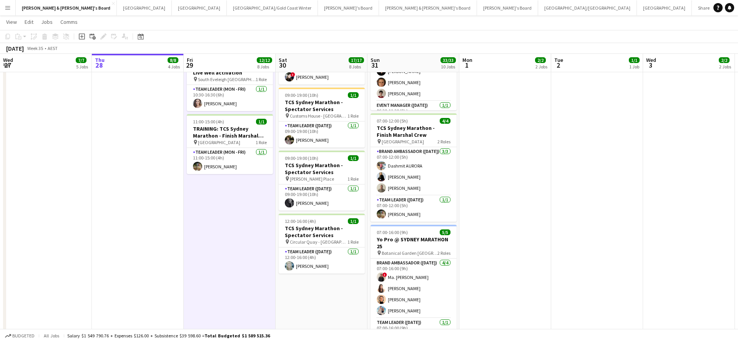
click at [578, 208] on app-date-cell at bounding box center [597, 128] width 92 height 871
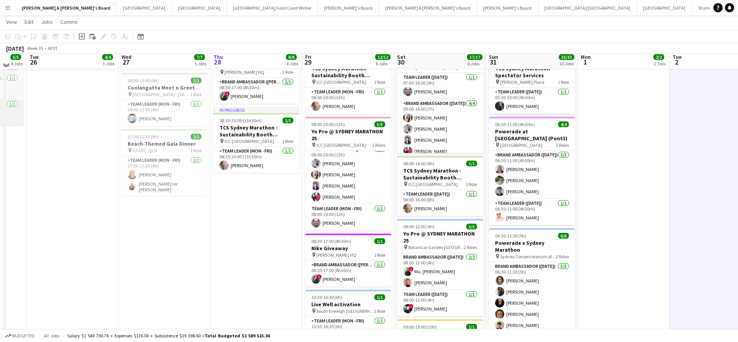
scroll to position [173, 0]
